Goal: Use online tool/utility: Use online tool/utility

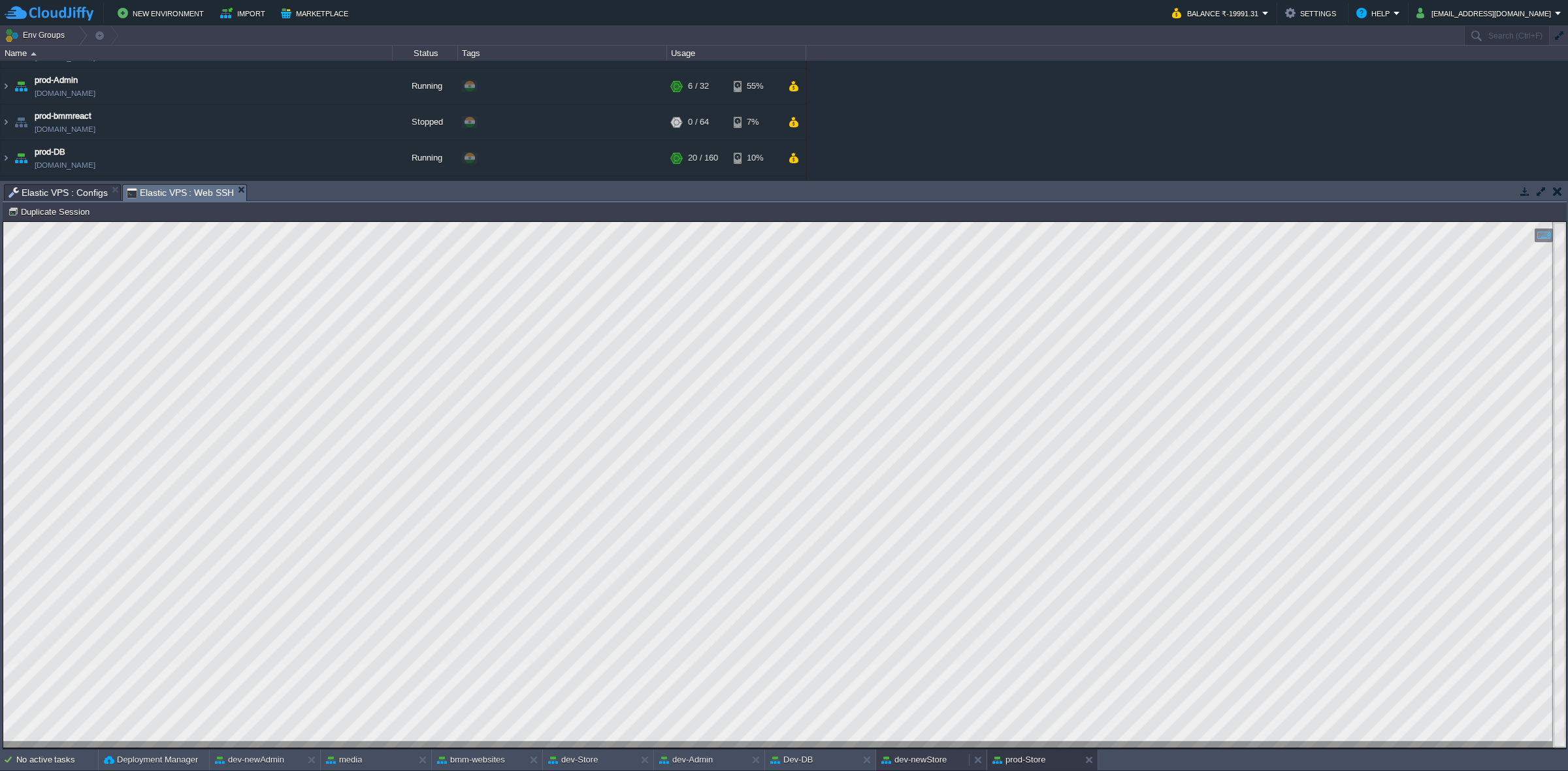
click at [909, 759] on button "dev-newStore" at bounding box center [913, 759] width 65 height 13
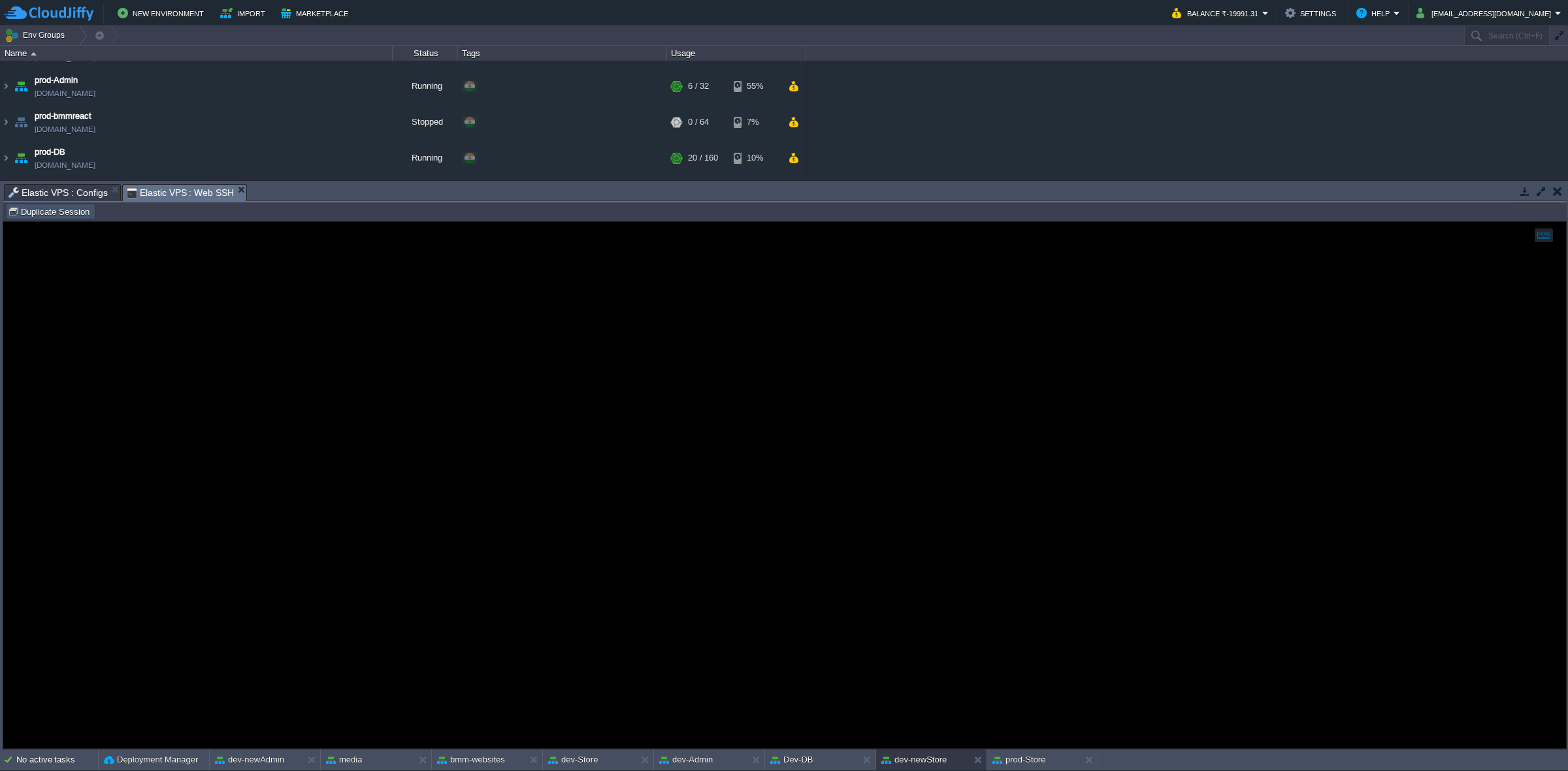
click at [68, 216] on button "Duplicate Session" at bounding box center [50, 211] width 85 height 12
click at [84, 188] on span "Elastic VPS : Configs" at bounding box center [58, 193] width 99 height 15
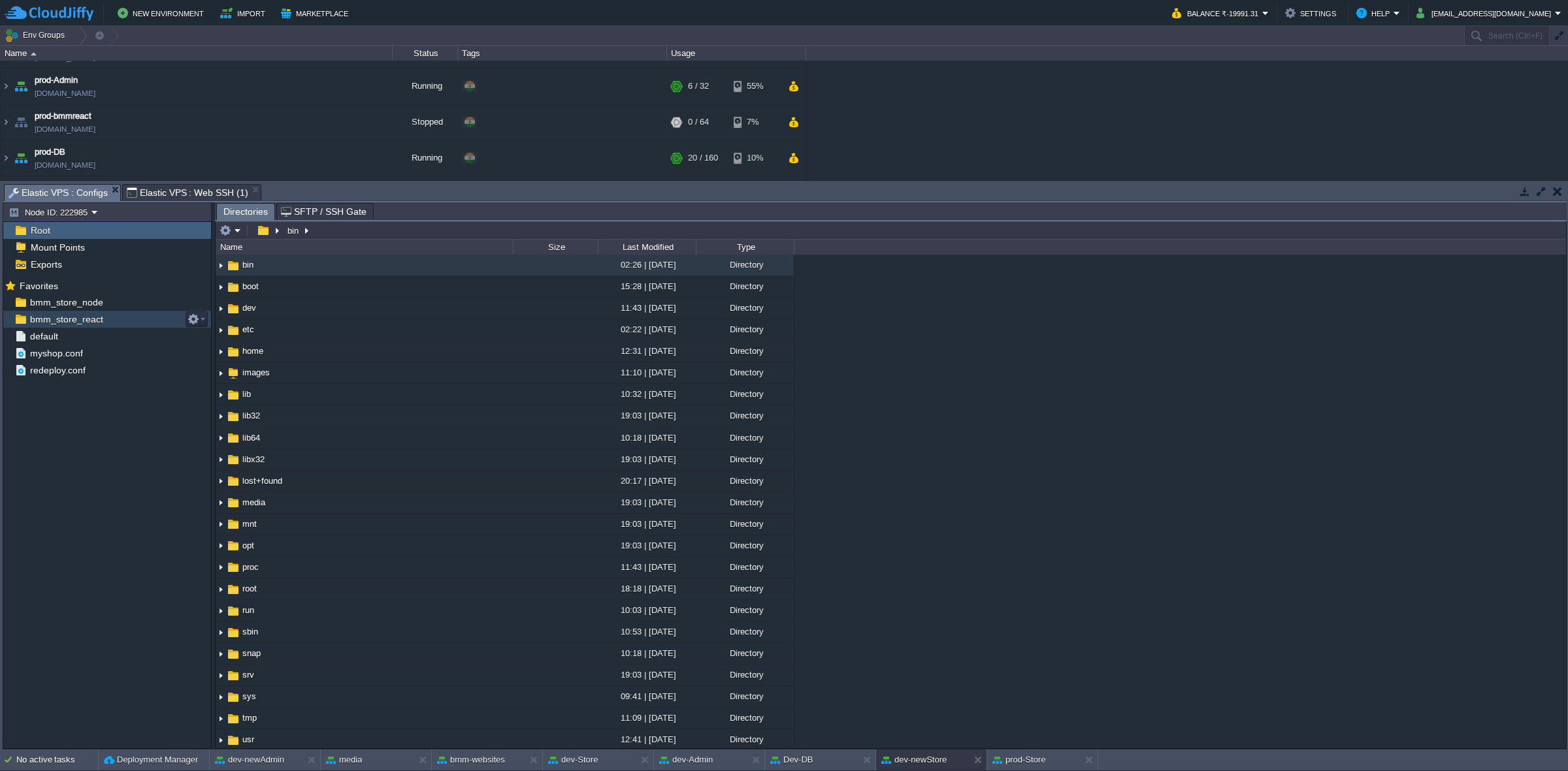
click at [106, 320] on div "bmm_store_react" at bounding box center [107, 319] width 208 height 17
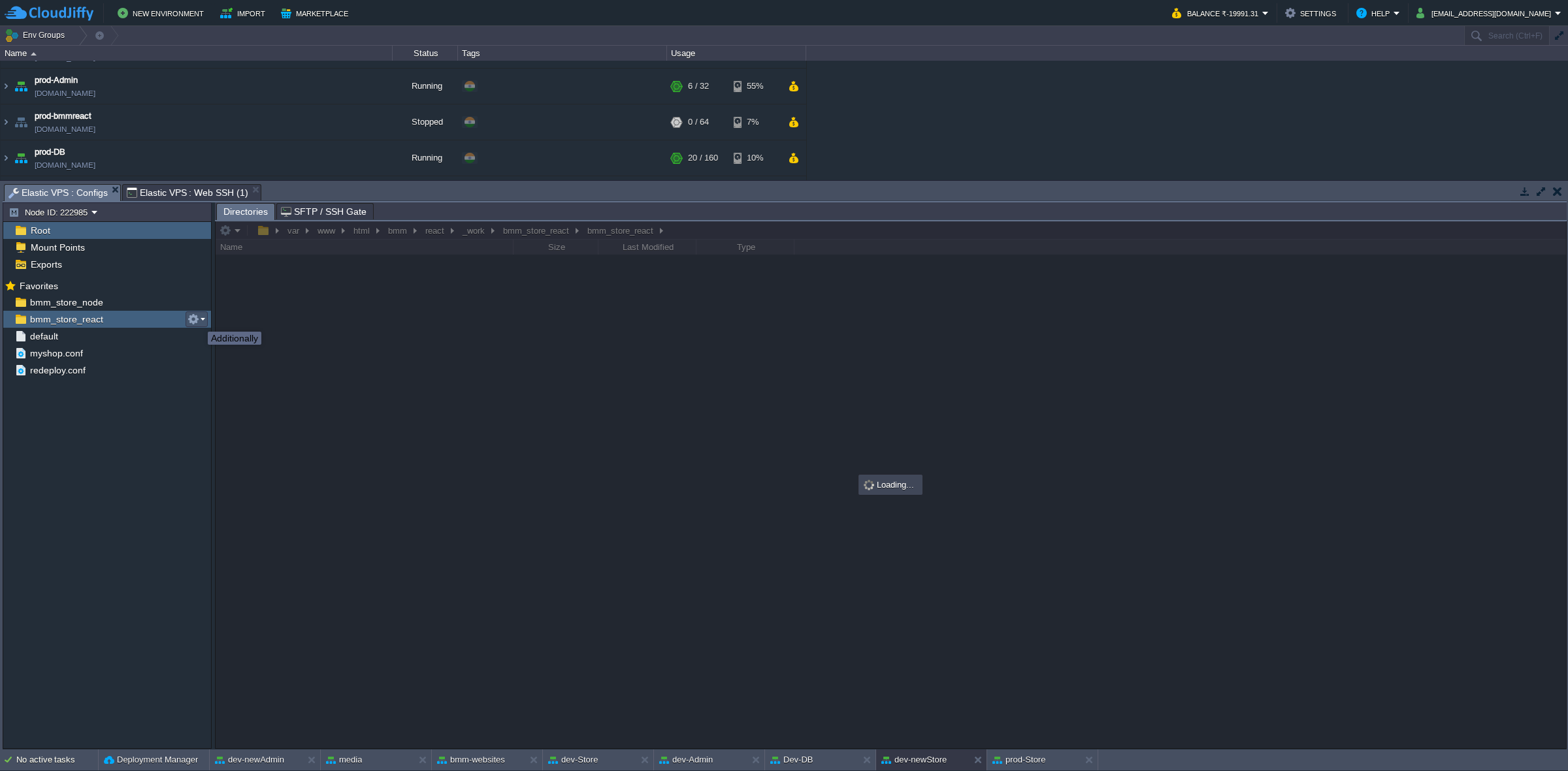
click at [198, 320] on button "button" at bounding box center [193, 319] width 12 height 12
click at [236, 334] on span "Copy Path" at bounding box center [226, 338] width 40 height 10
type textarea "/var/www/html/bmm/react/_work/bmm_store_react/bmm_store_react"
type input "#000000"
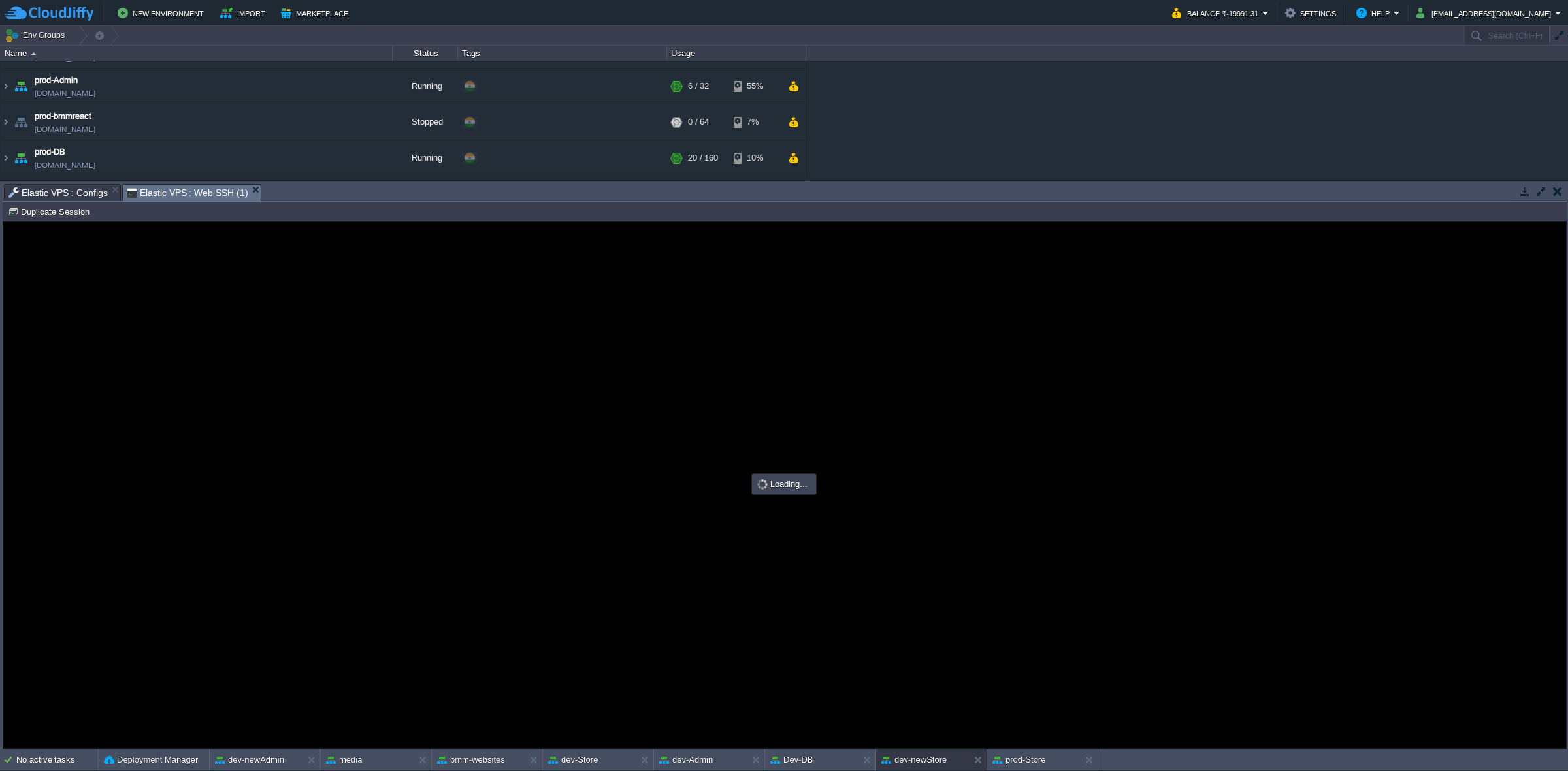
click at [195, 191] on span "Elastic VPS : Web SSH (1)" at bounding box center [187, 193] width 121 height 16
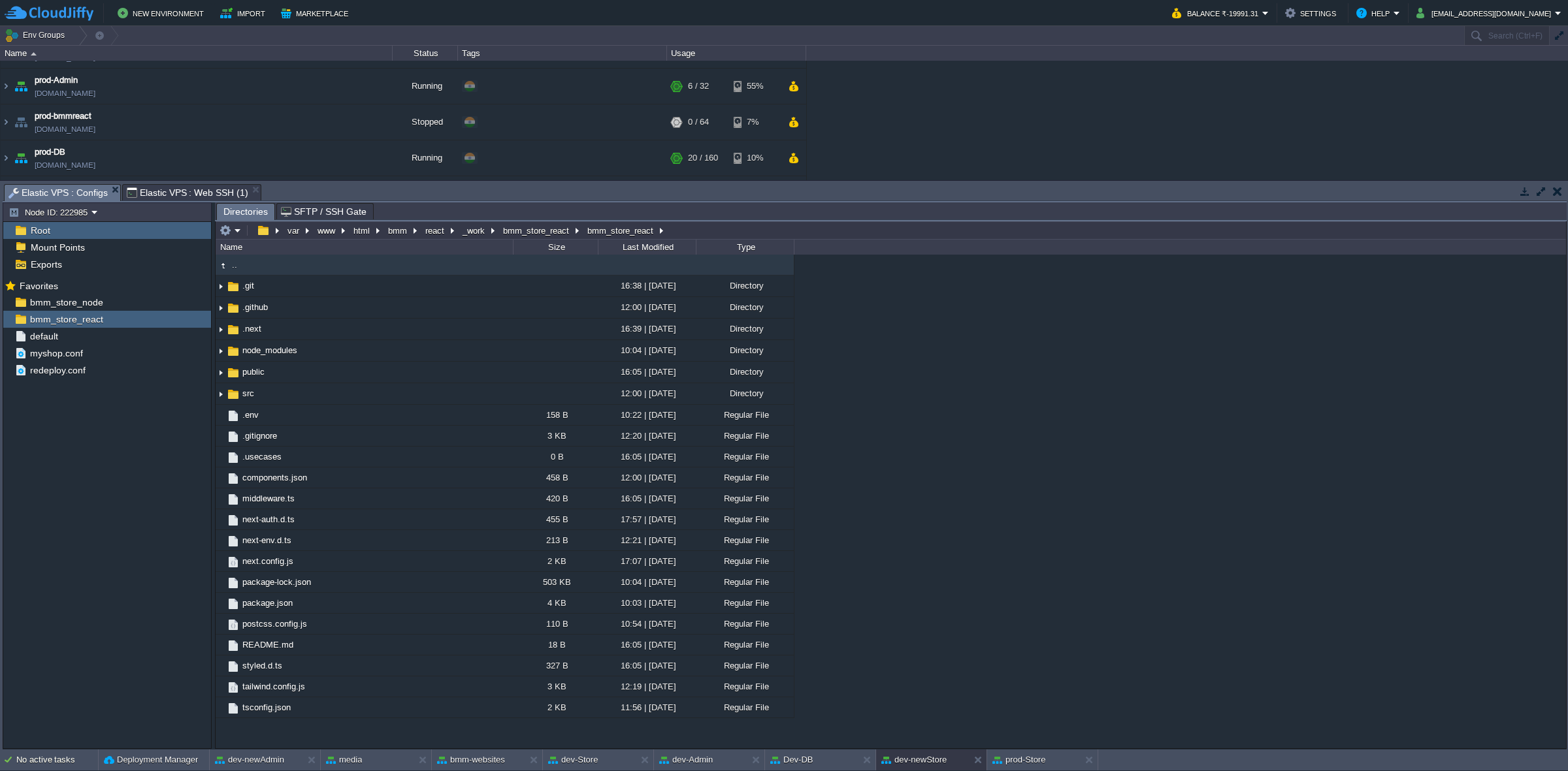
click at [68, 193] on span "Elastic VPS : Configs" at bounding box center [58, 193] width 99 height 16
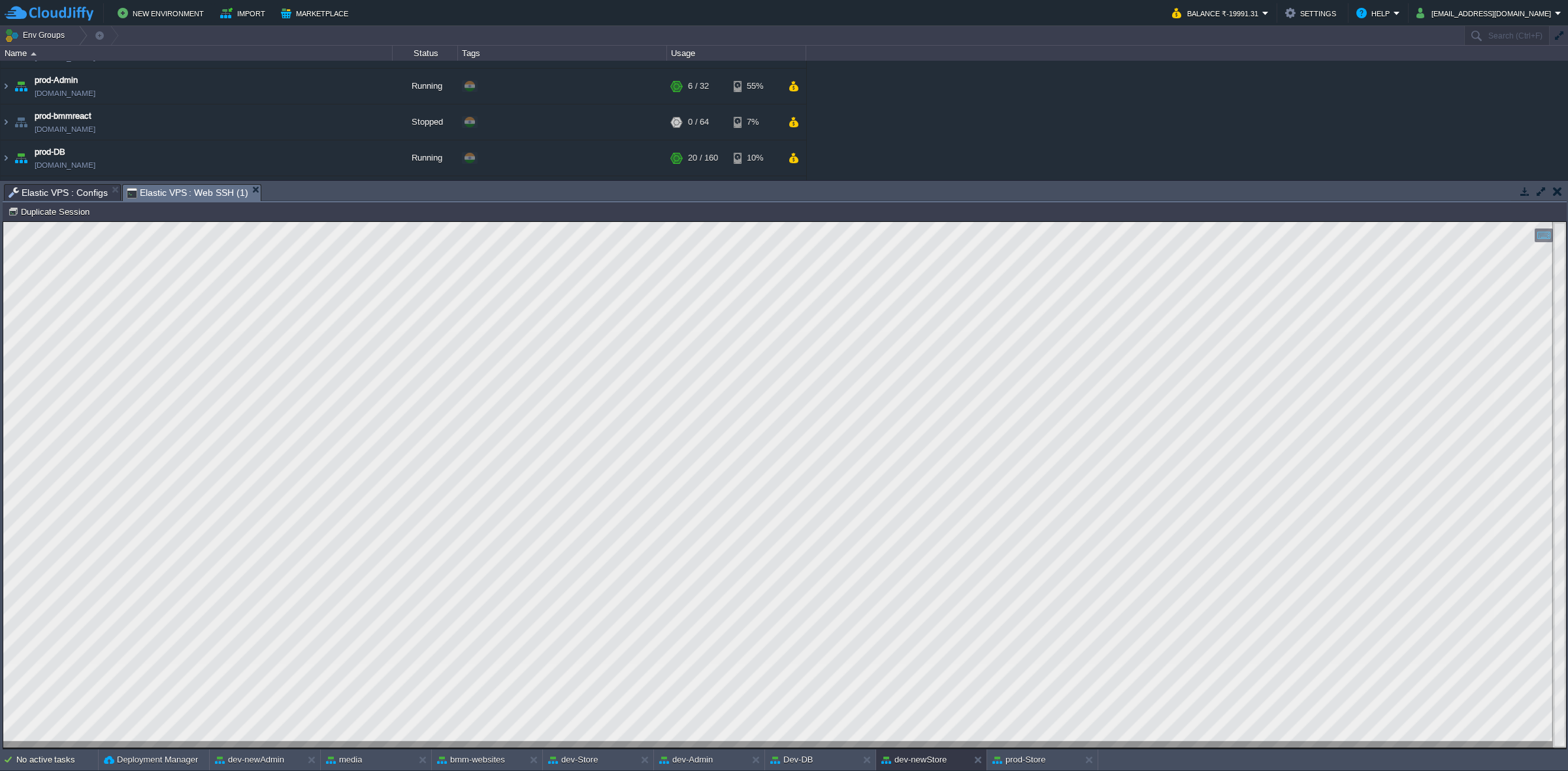
click at [198, 193] on span "Elastic VPS : Web SSH (1)" at bounding box center [187, 193] width 121 height 16
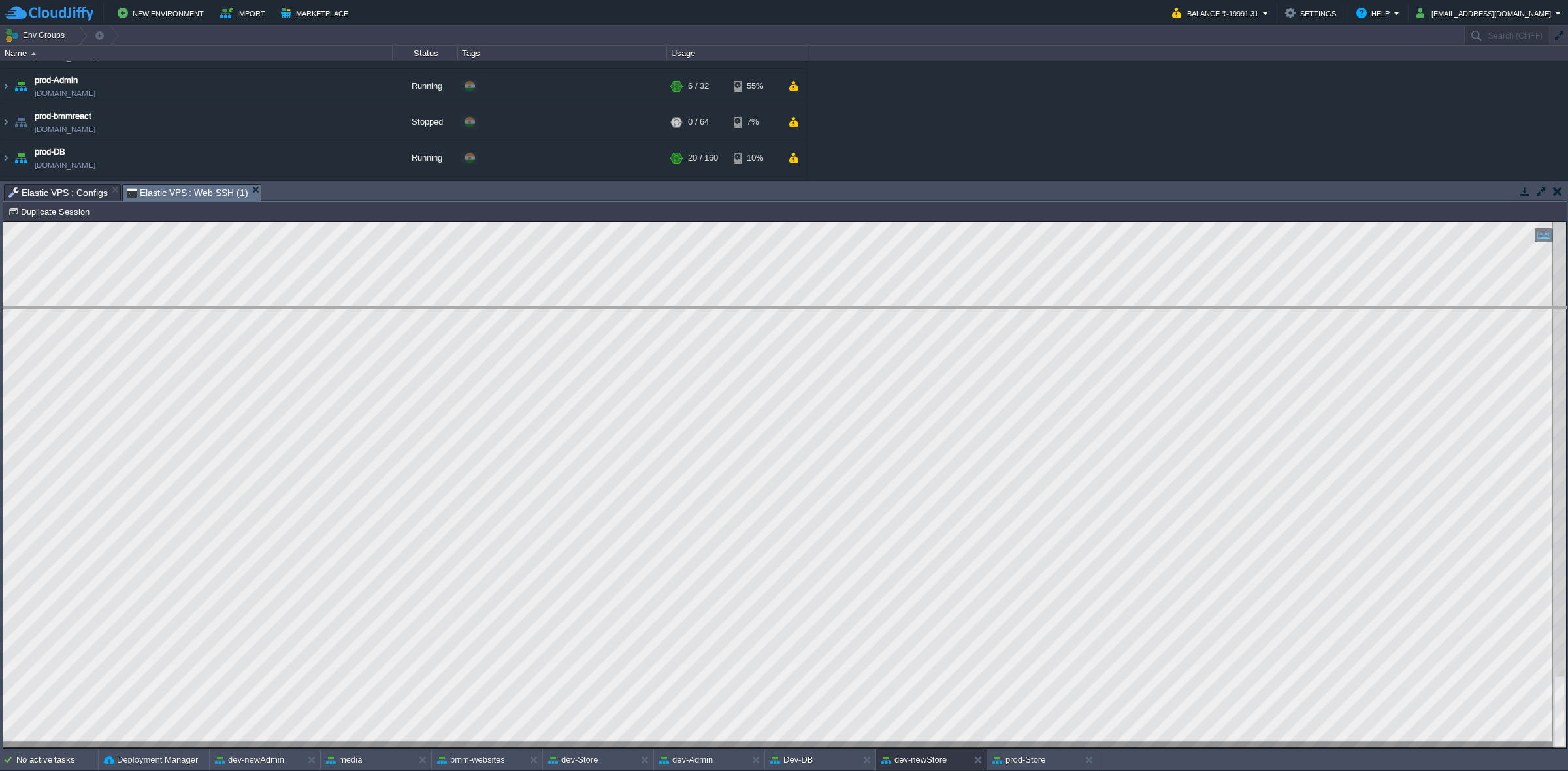
drag, startPoint x: 626, startPoint y: 198, endPoint x: 663, endPoint y: 320, distance: 127.5
